Goal: Transaction & Acquisition: Purchase product/service

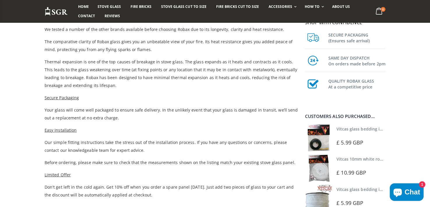
scroll to position [239, 0]
click at [356, 158] on link "Vitcas 10mm white rope kit - includes rope seal and glue!" at bounding box center [393, 159] width 114 height 6
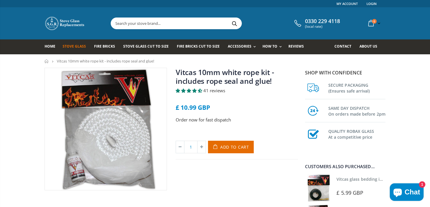
click at [68, 46] on span "Stove Glass" at bounding box center [74, 46] width 23 height 5
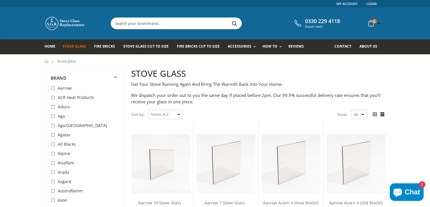
click at [131, 21] on input "text" at bounding box center [209, 23] width 196 height 11
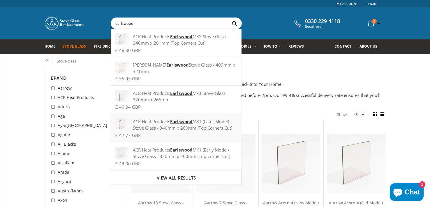
type input "earlswood"
click at [179, 124] on div "ACR Heat Products Earlswood MK1 (Later Model) Stove Glass - 340mm x 260mm (Top …" at bounding box center [175, 124] width 121 height 13
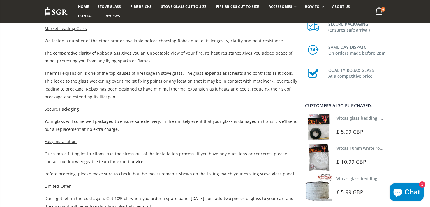
scroll to position [227, 0]
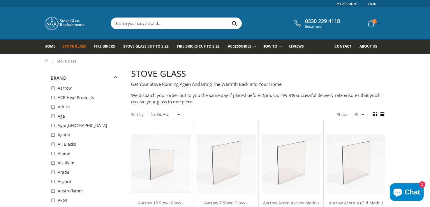
click at [151, 23] on input "text" at bounding box center [209, 23] width 196 height 11
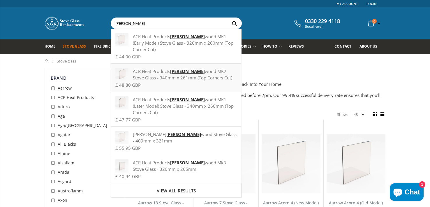
type input "earls"
click at [193, 68] on div "ACR Heat Products Earls wood MK2 Stove Glass - 340mm x 261mm (Top Corners Cut)" at bounding box center [175, 74] width 121 height 13
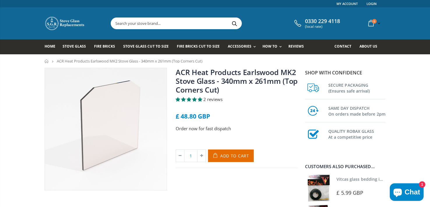
click at [214, 98] on span "2 reviews" at bounding box center [212, 99] width 19 height 6
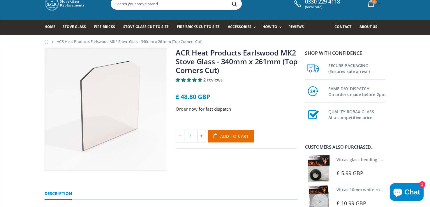
scroll to position [19, 0]
click at [231, 137] on span "Add to Cart" at bounding box center [234, 136] width 29 height 6
click at [214, 139] on icon "submit" at bounding box center [216, 136] width 10 height 13
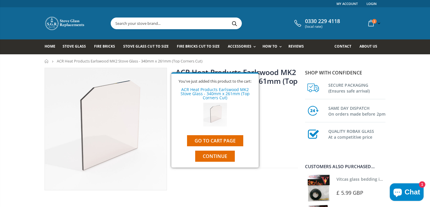
scroll to position [0, 0]
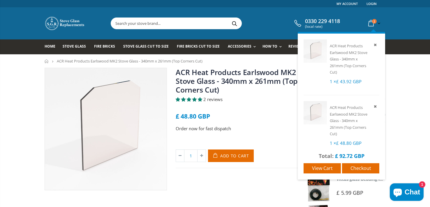
click at [375, 107] on icon at bounding box center [375, 105] width 5 height 5
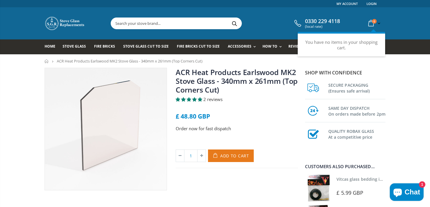
click at [225, 154] on span "Add to Cart" at bounding box center [234, 156] width 29 height 6
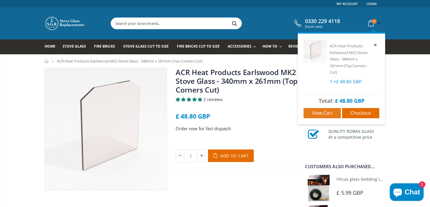
click at [315, 114] on span "View cart" at bounding box center [322, 113] width 21 height 6
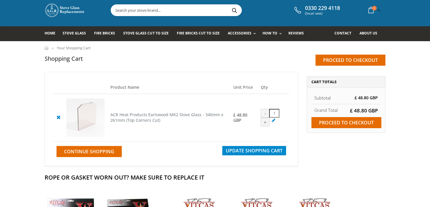
scroll to position [16, 0]
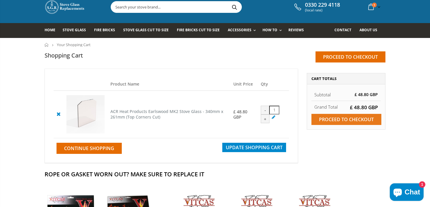
click at [345, 119] on input "Proceed to checkout" at bounding box center [346, 119] width 70 height 11
